Goal: Find contact information: Find contact information

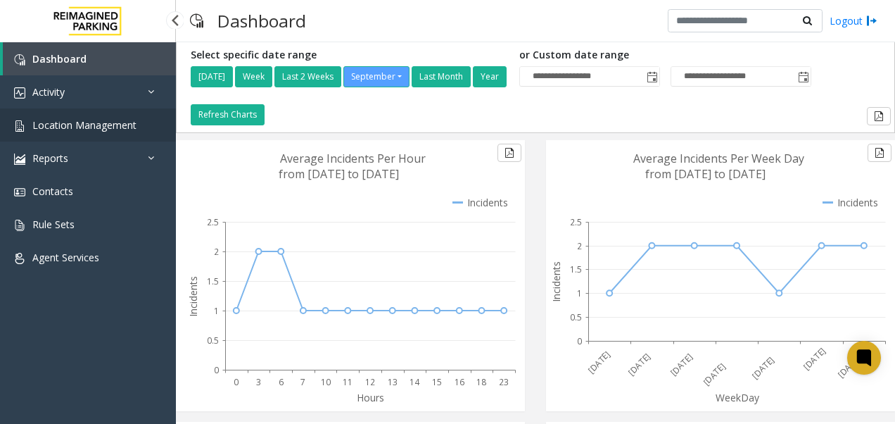
click at [115, 127] on span "Location Management" at bounding box center [84, 124] width 104 height 13
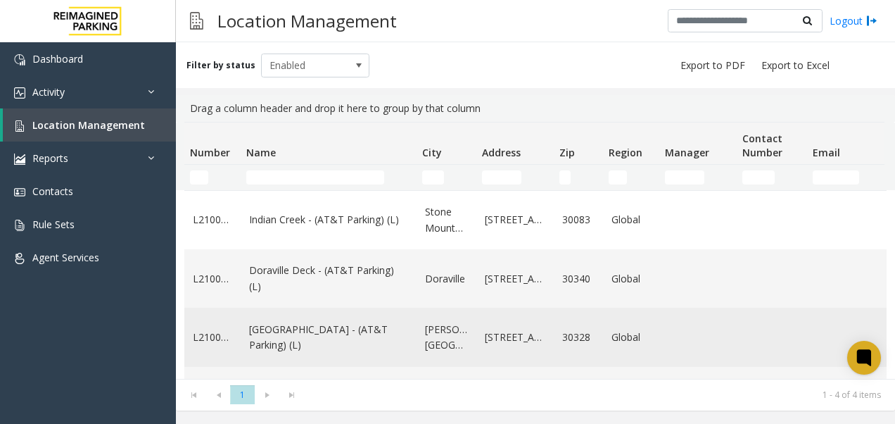
click at [339, 343] on link "[GEOGRAPHIC_DATA] - (AT&T Parking) (L)" at bounding box center [328, 338] width 159 height 32
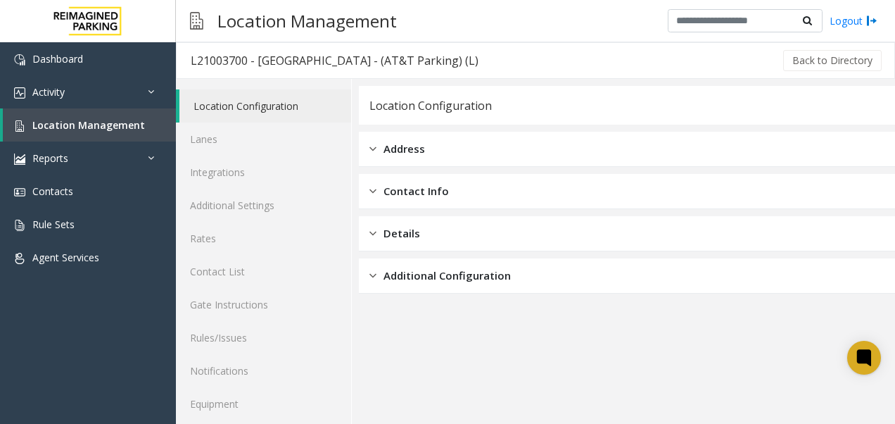
click at [560, 220] on div "Details" at bounding box center [627, 233] width 536 height 35
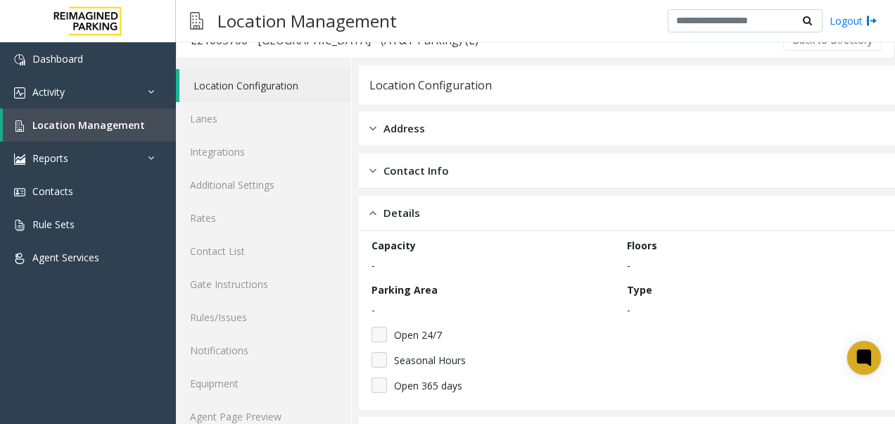
scroll to position [65, 0]
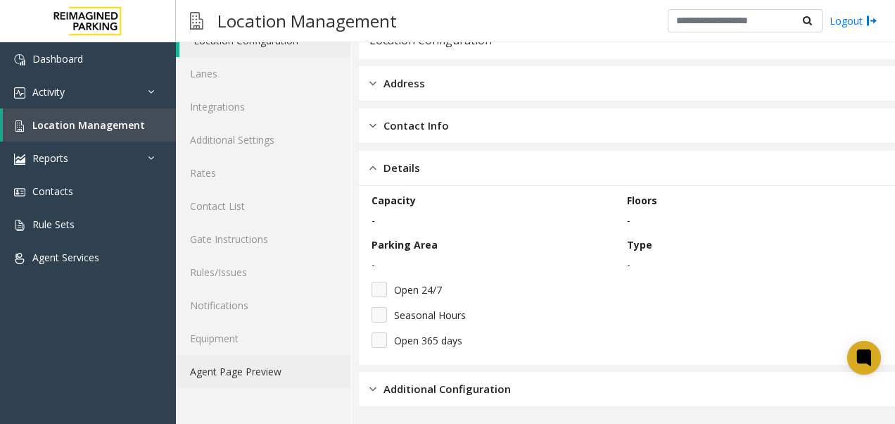
click at [270, 377] on link "Agent Page Preview" at bounding box center [263, 371] width 175 height 33
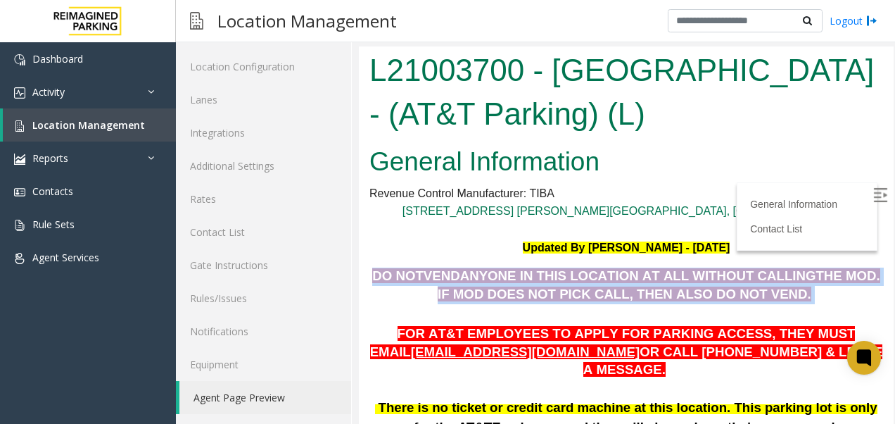
drag, startPoint x: 374, startPoint y: 273, endPoint x: 749, endPoint y: 288, distance: 374.7
click at [749, 288] on p "DO NOT VEND ANYONE IN THIS LOCATION AT ALL WITHOUT CALLING THE MOD . IF MOD DOE…" at bounding box center [627, 285] width 514 height 36
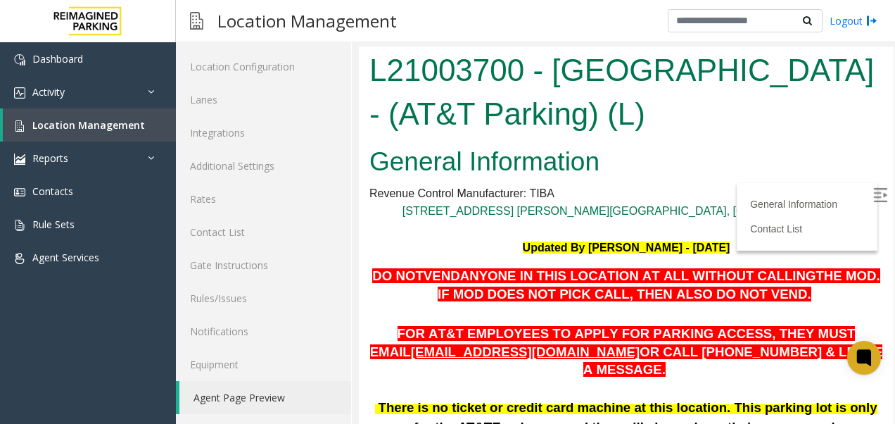
drag, startPoint x: 749, startPoint y: 288, endPoint x: 776, endPoint y: 134, distance: 156.4
click at [776, 134] on h1 "L21003700 - [GEOGRAPHIC_DATA] - (AT&T Parking) (L)" at bounding box center [627, 92] width 514 height 87
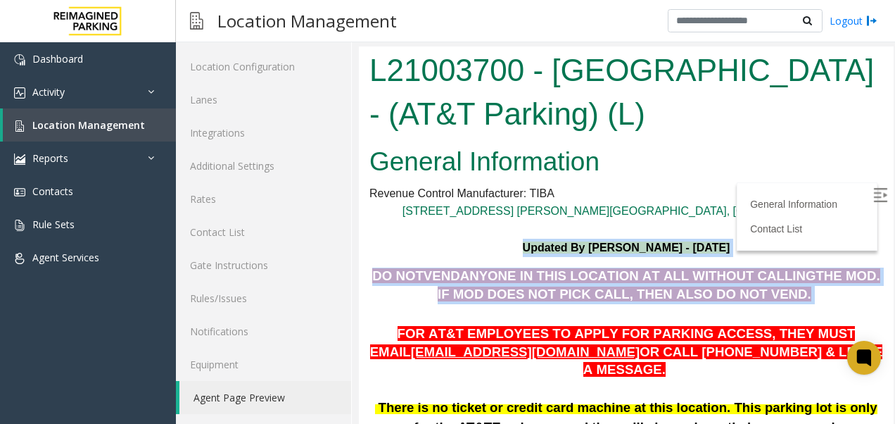
drag, startPoint x: 496, startPoint y: 246, endPoint x: 751, endPoint y: 296, distance: 259.5
copy div "Updated By [PERSON_NAME] - [DATE] DO NOT VEND ANYONE IN THIS LOCATION AT ALL WI…"
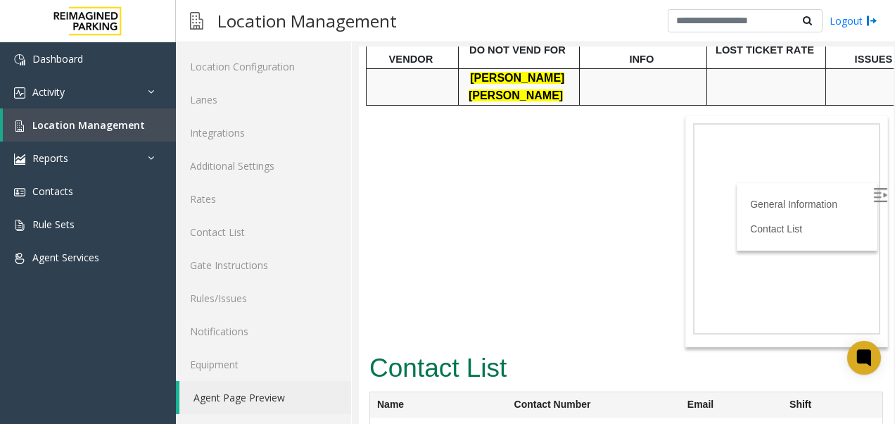
scroll to position [649, 0]
